Goal: Check status: Check status

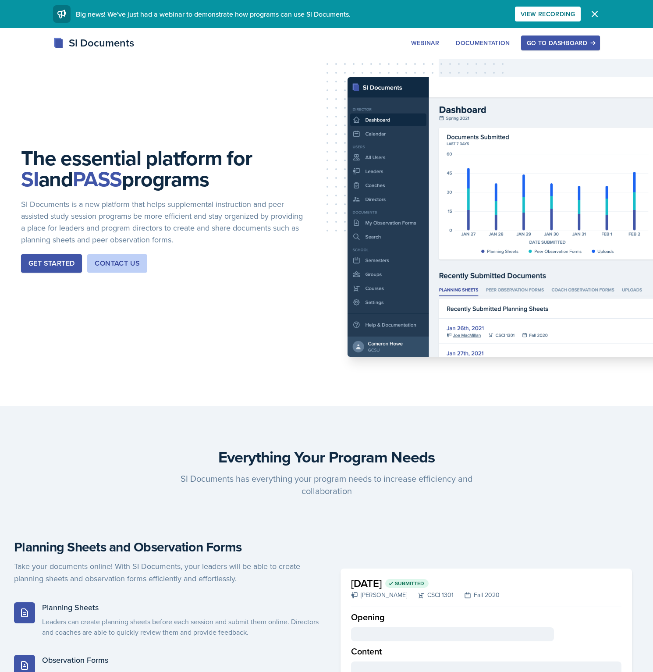
click at [591, 44] on icon "button" at bounding box center [593, 43] width 6 height 6
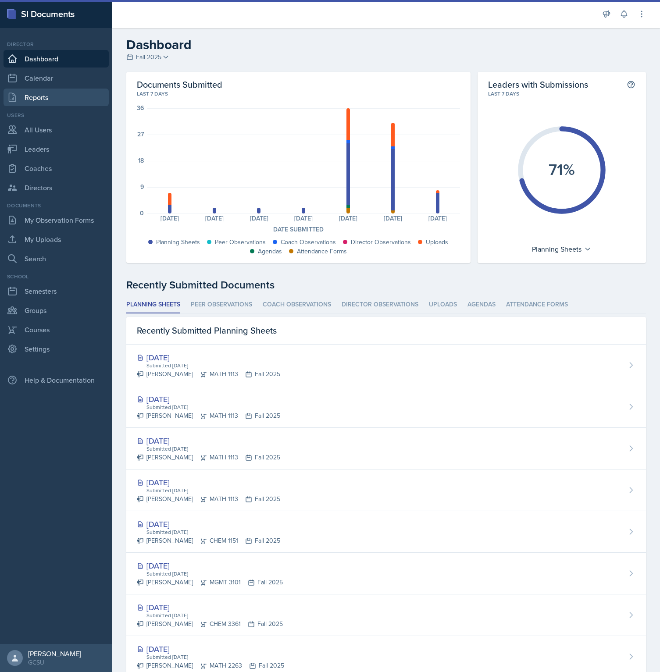
click at [61, 97] on link "Reports" at bounding box center [56, 98] width 105 height 18
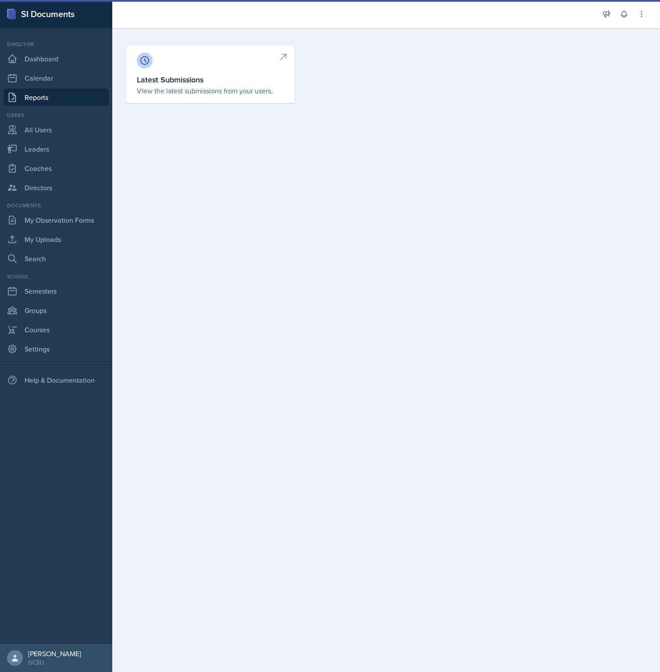
click at [190, 89] on p "View the latest submissions from your users." at bounding box center [210, 90] width 147 height 11
select select "1"
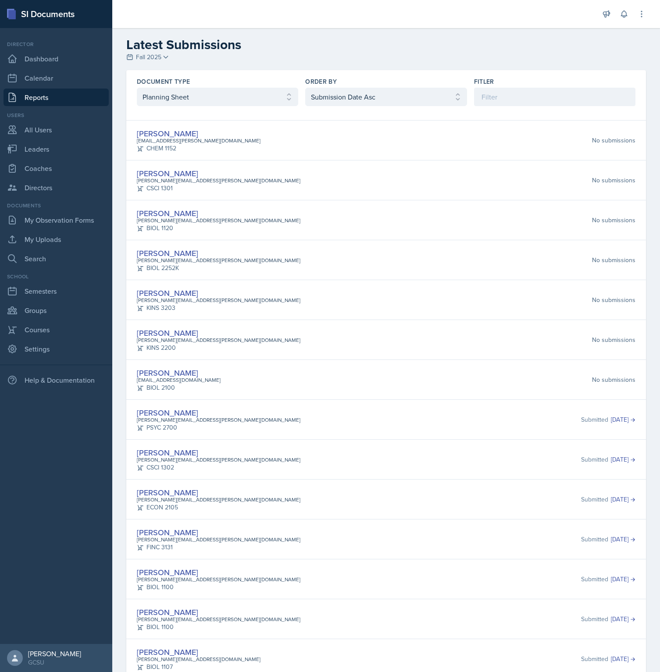
click at [71, 95] on link "Reports" at bounding box center [56, 98] width 105 height 18
